Goal: Navigation & Orientation: Find specific page/section

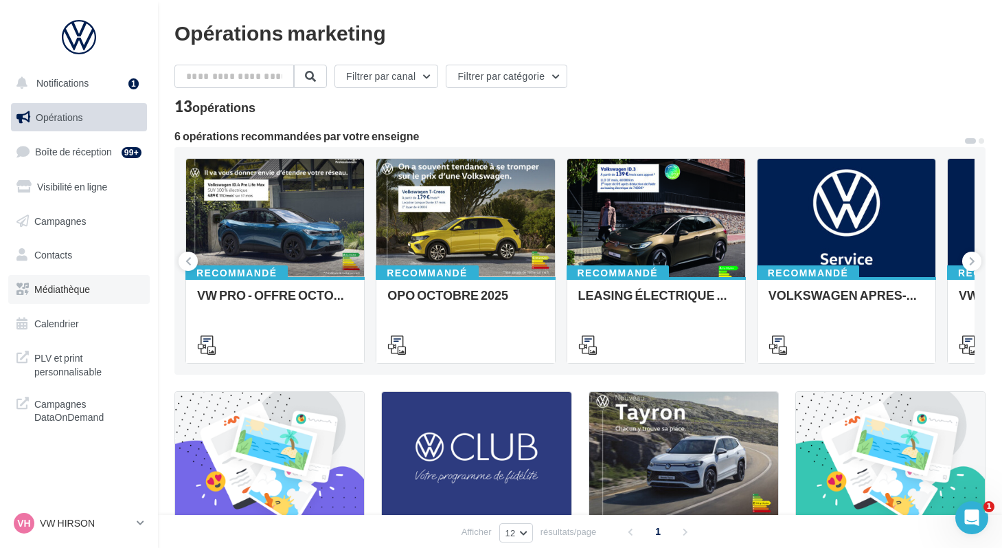
click at [78, 299] on link "Médiathèque" at bounding box center [79, 289] width 142 height 29
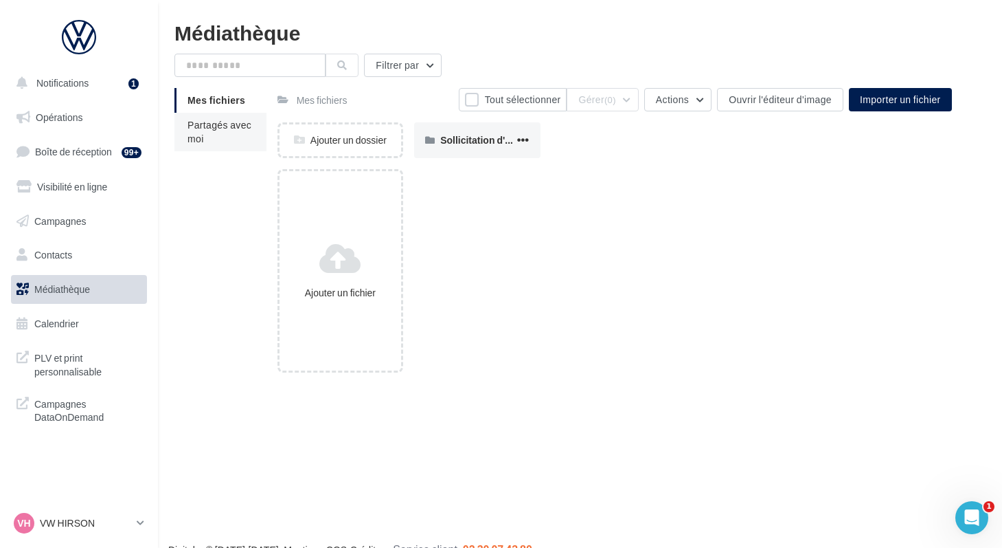
click at [215, 126] on span "Partagés avec moi" at bounding box center [220, 131] width 64 height 25
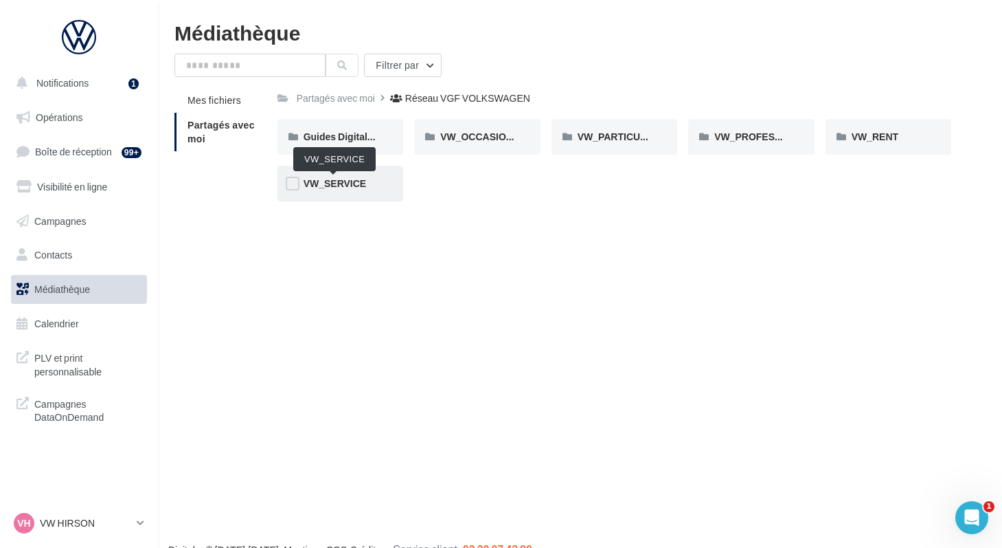
click at [310, 183] on span "VW_SERVICE" at bounding box center [335, 183] width 63 height 12
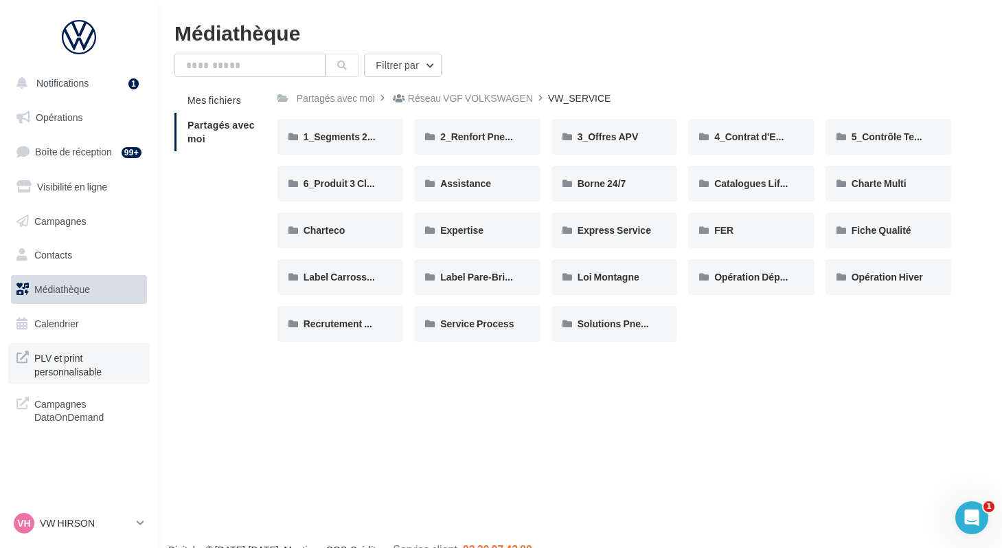
click at [71, 382] on link "PLV et print personnalisable" at bounding box center [79, 363] width 142 height 41
click at [479, 102] on div "Réseau VGF VOLKSWAGEN" at bounding box center [470, 98] width 125 height 14
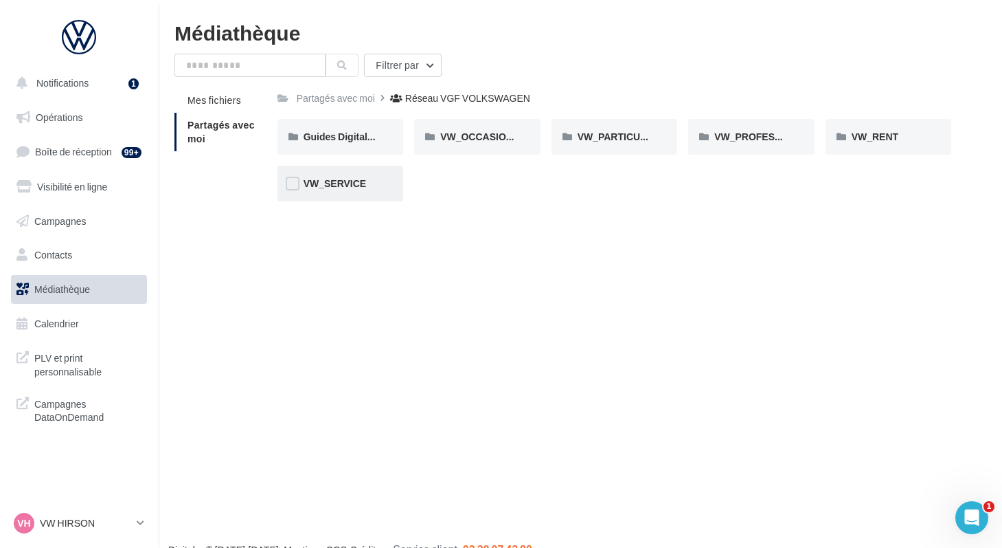
click at [339, 190] on div "VW_SERVICE" at bounding box center [341, 184] width 74 height 14
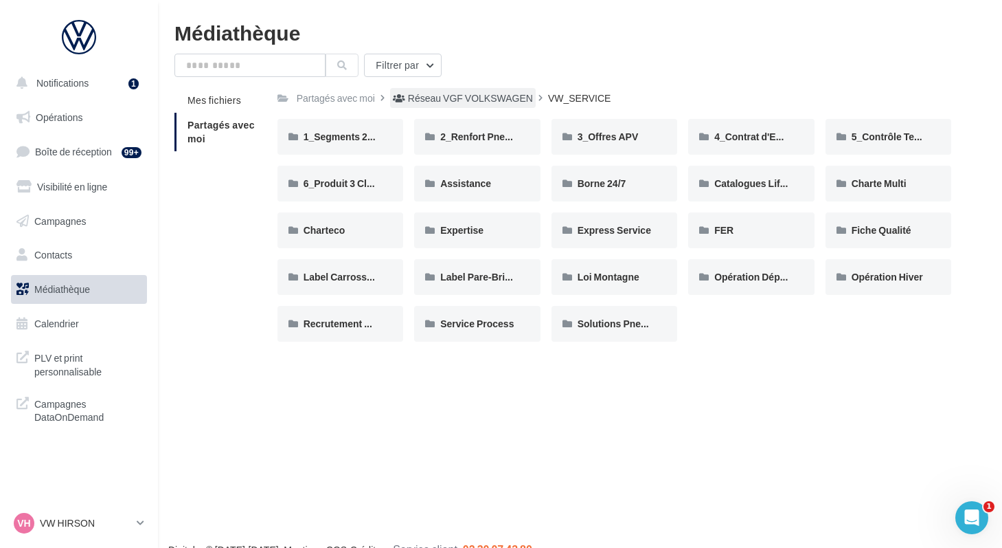
click at [403, 100] on div "Réseau VGF VOLKSWAGEN" at bounding box center [463, 98] width 146 height 20
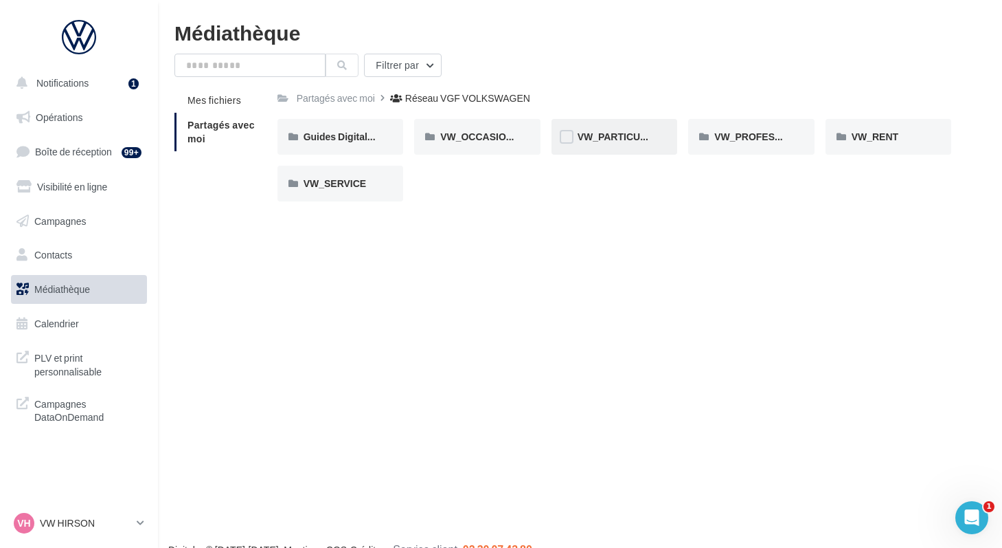
click at [602, 145] on div "VW_PARTICULIERS" at bounding box center [615, 137] width 126 height 36
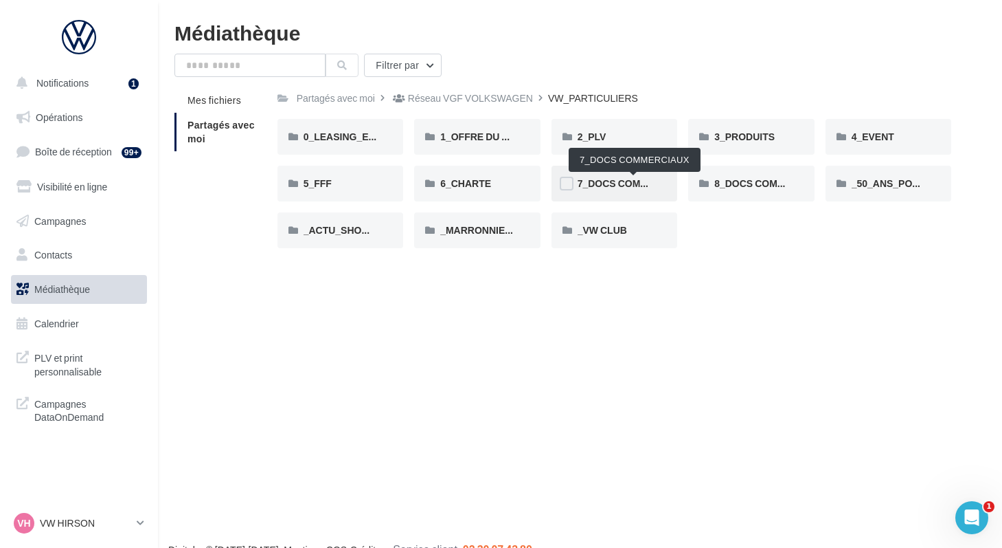
click at [592, 189] on span "7_DOCS COMMERCIAUX" at bounding box center [635, 183] width 114 height 12
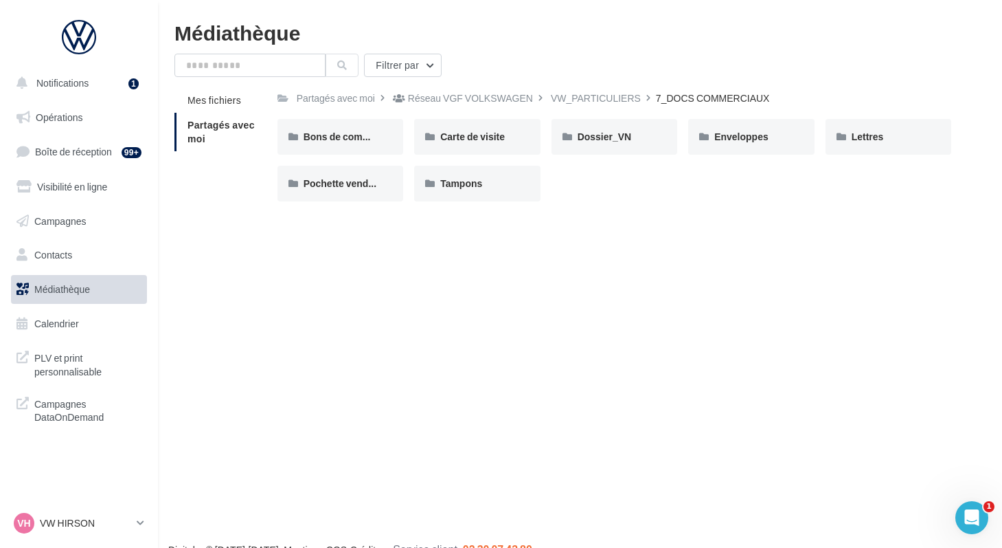
click at [585, 100] on div "VW_PARTICULIERS" at bounding box center [596, 98] width 90 height 14
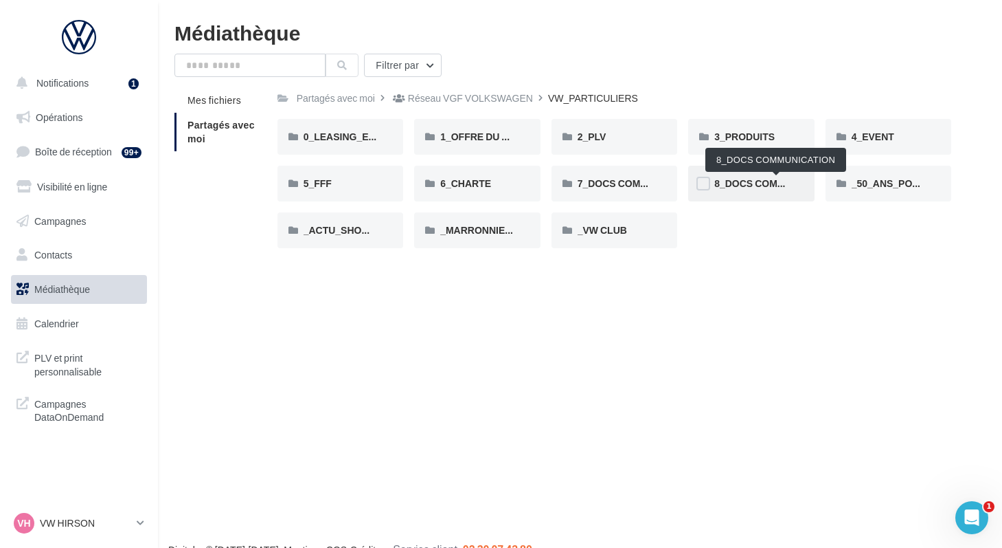
click at [722, 187] on span "8_DOCS COMMUNICATION" at bounding box center [776, 183] width 124 height 12
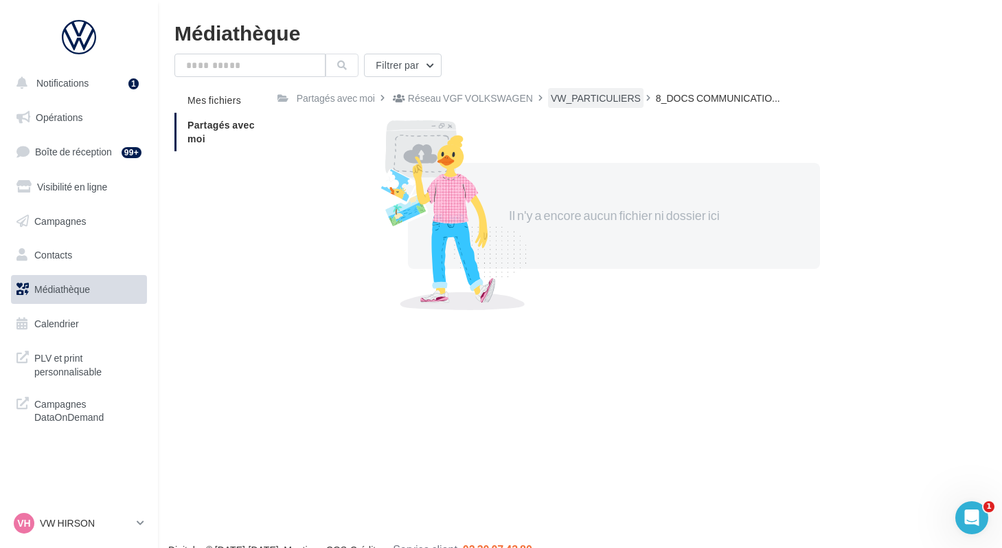
click at [572, 100] on div "VW_PARTICULIERS" at bounding box center [596, 98] width 90 height 14
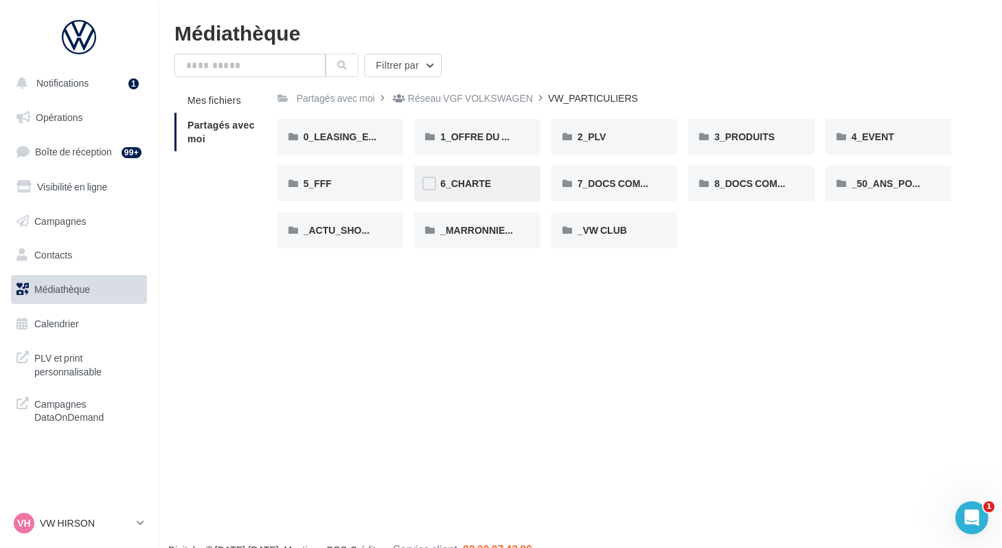
click at [455, 194] on div "6_CHARTE" at bounding box center [477, 184] width 126 height 36
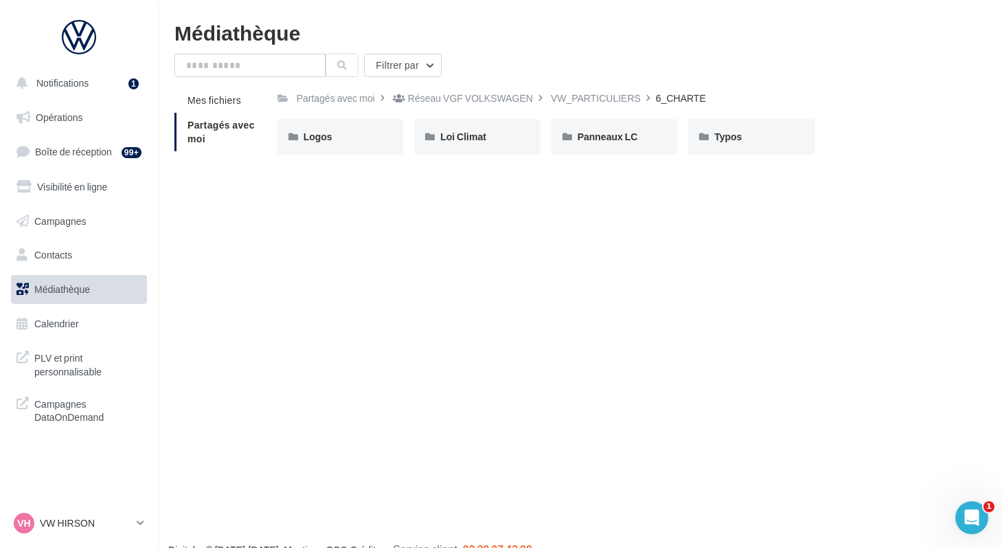
click at [417, 101] on div "Réseau VGF VOLKSWAGEN" at bounding box center [470, 98] width 125 height 14
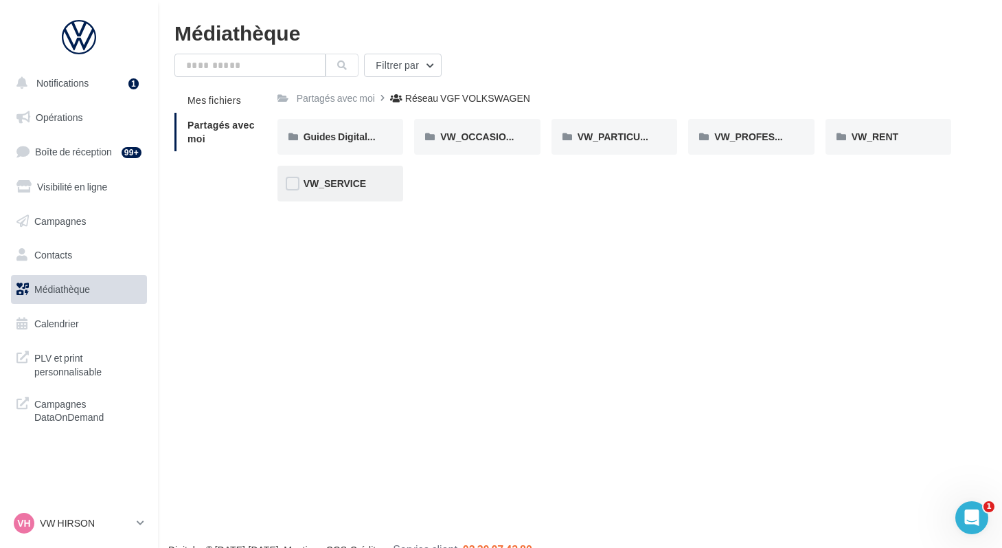
click at [345, 176] on div "VW_SERVICE" at bounding box center [341, 184] width 126 height 36
